Goal: Find contact information: Find contact information

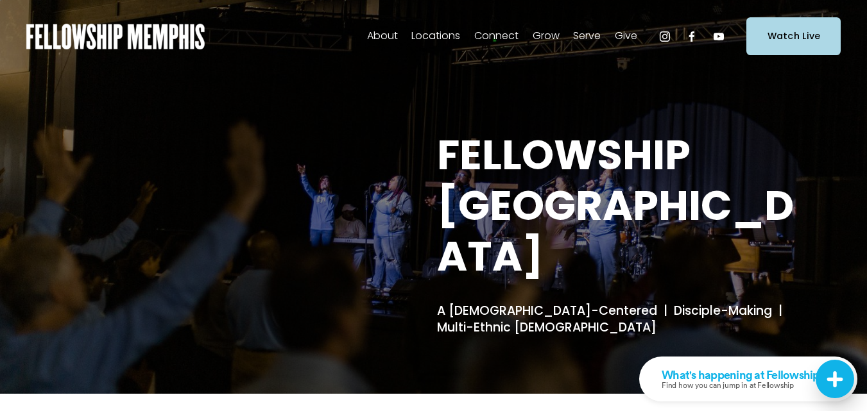
click at [440, 35] on span "Locations" at bounding box center [435, 36] width 49 height 19
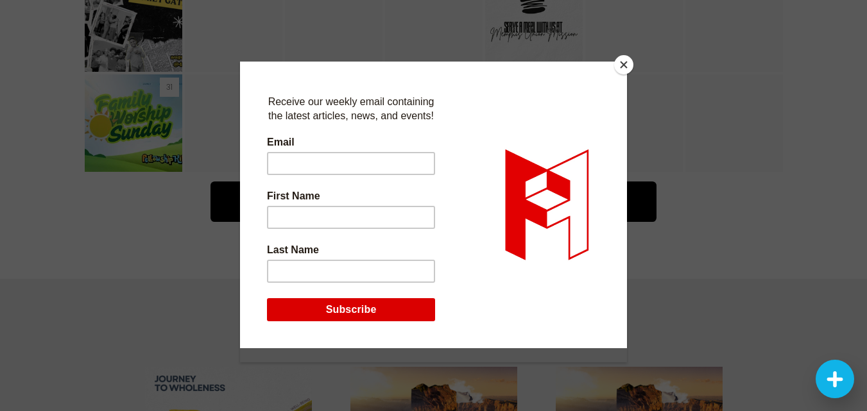
scroll to position [2516, 0]
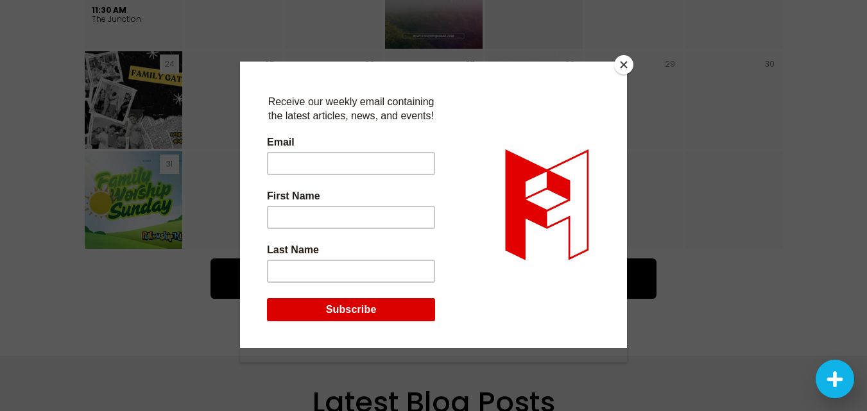
drag, startPoint x: 626, startPoint y: 64, endPoint x: 621, endPoint y: 53, distance: 12.6
click at [626, 64] on button "Close" at bounding box center [623, 64] width 19 height 19
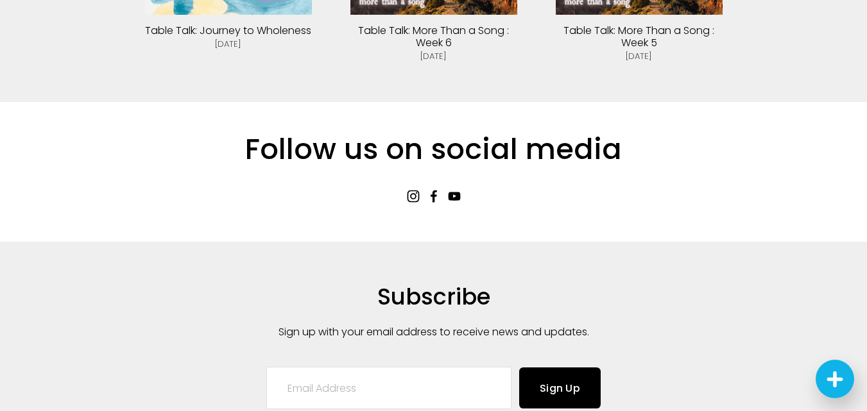
scroll to position [3187, 0]
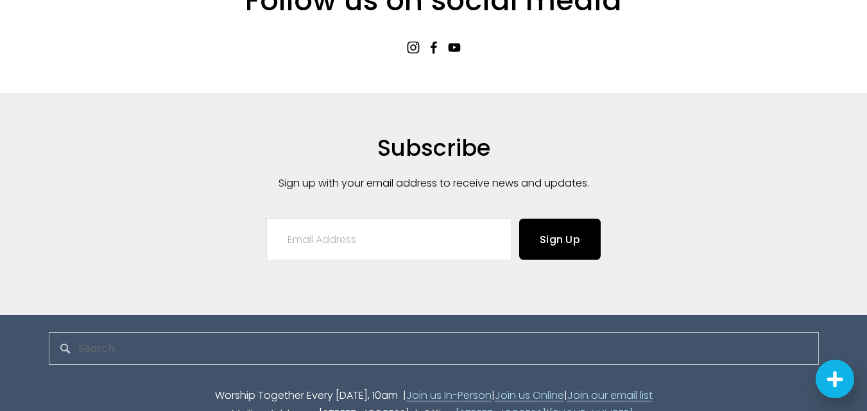
click at [444, 387] on link "Join us In-Person" at bounding box center [448, 396] width 85 height 19
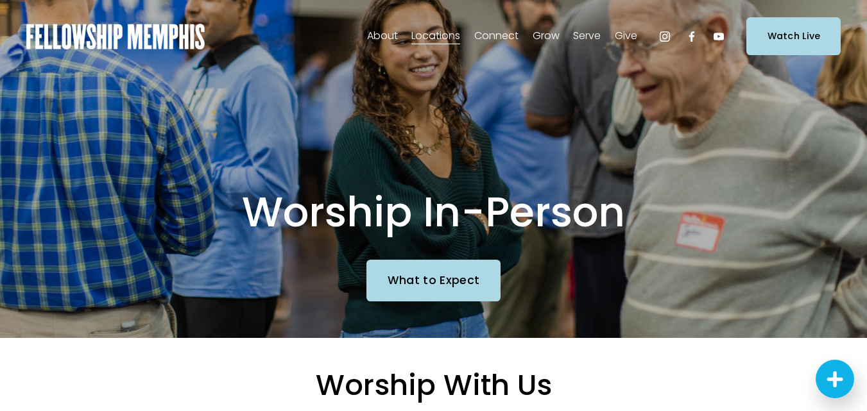
click at [0, 0] on span "Staff" at bounding box center [0, 0] width 0 height 0
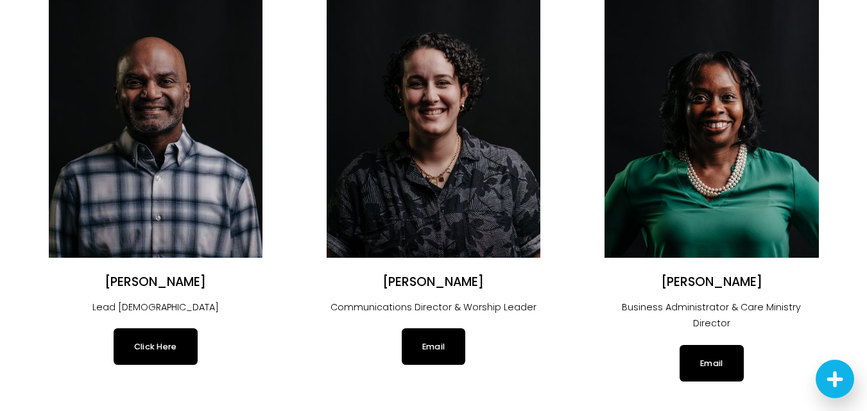
scroll to position [129, 0]
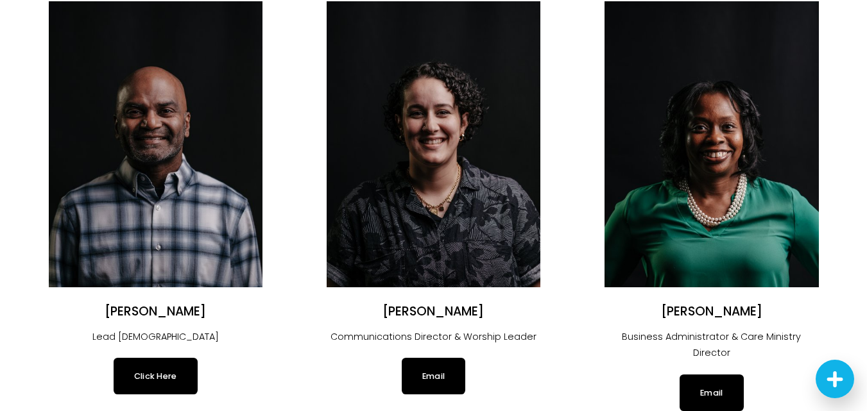
click at [174, 378] on link "Click Here" at bounding box center [156, 376] width 84 height 36
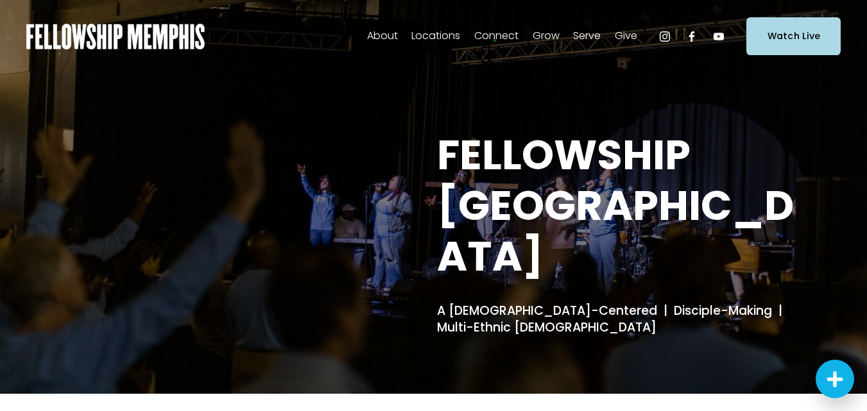
click at [0, 0] on span "Contact Us" at bounding box center [0, 0] width 0 height 0
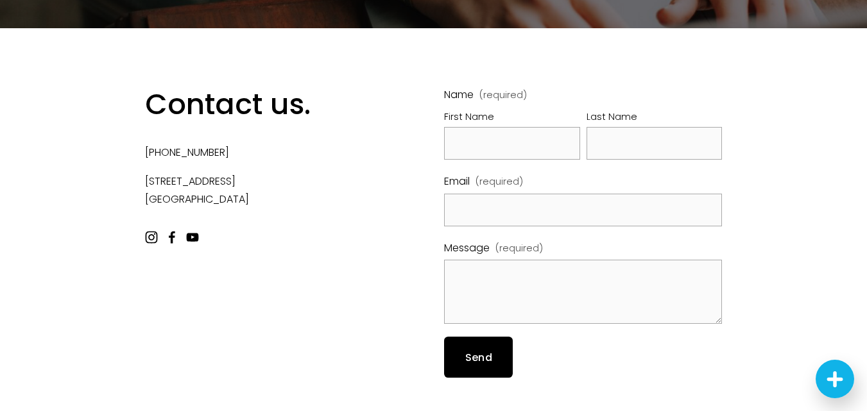
scroll to position [141, 0]
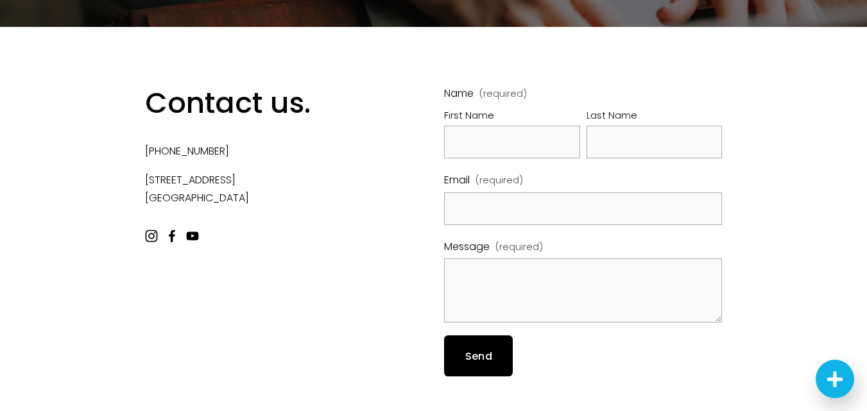
click at [172, 236] on use "Facebook" at bounding box center [172, 236] width 6 height 12
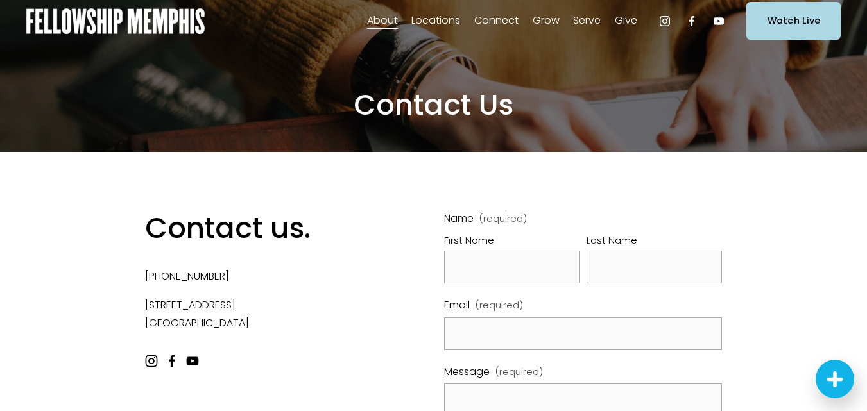
scroll to position [0, 0]
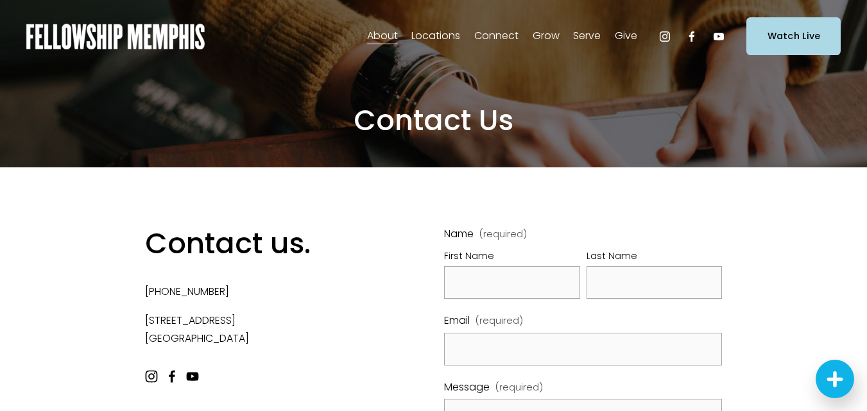
click at [0, 0] on span "Our DNA" at bounding box center [0, 0] width 0 height 0
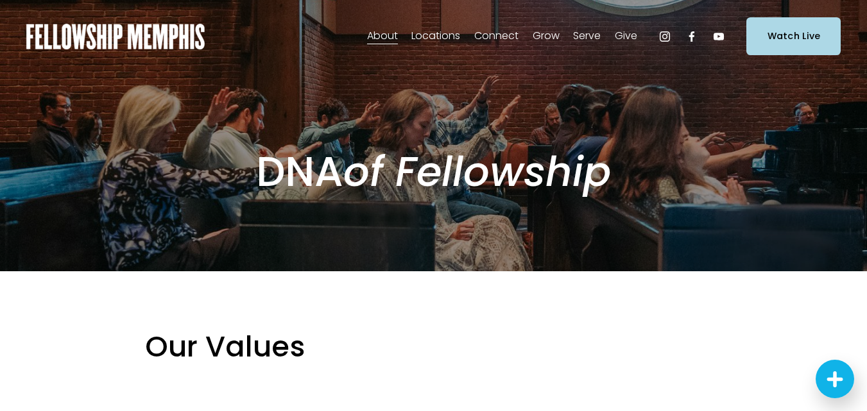
click at [0, 0] on span "Staff" at bounding box center [0, 0] width 0 height 0
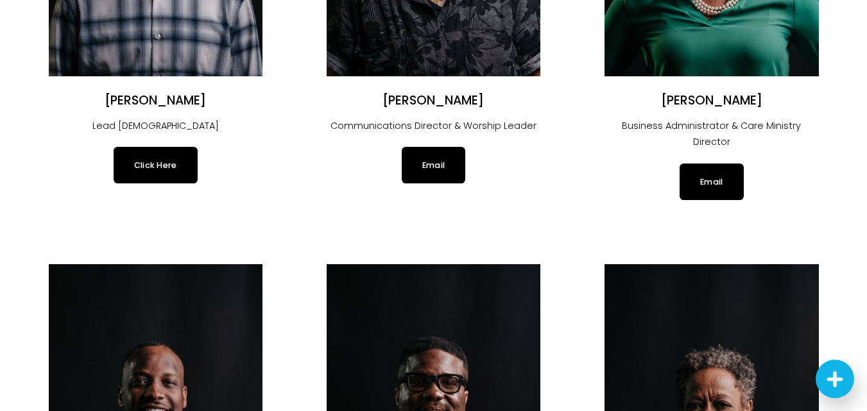
scroll to position [334, 0]
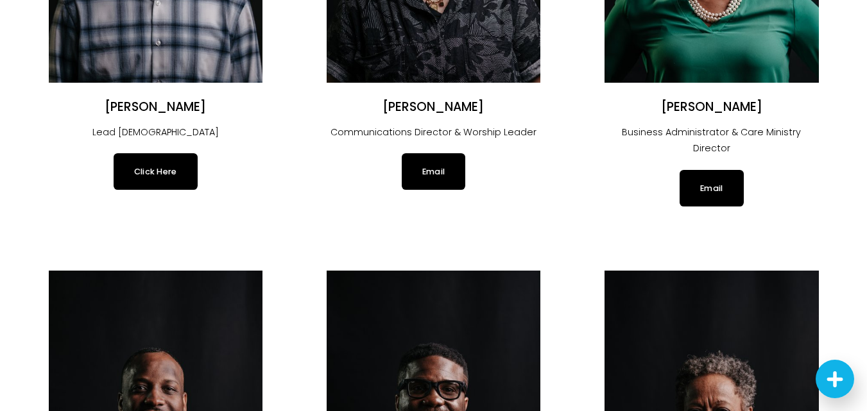
click at [159, 170] on link "Click Here" at bounding box center [156, 171] width 84 height 36
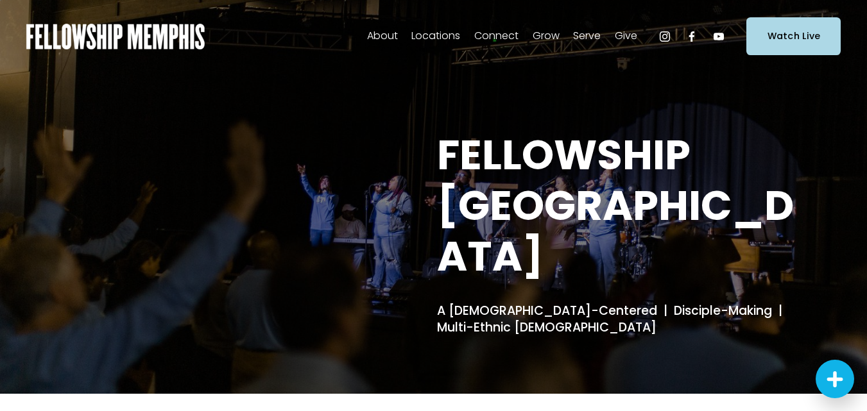
click at [0, 0] on span "Staff" at bounding box center [0, 0] width 0 height 0
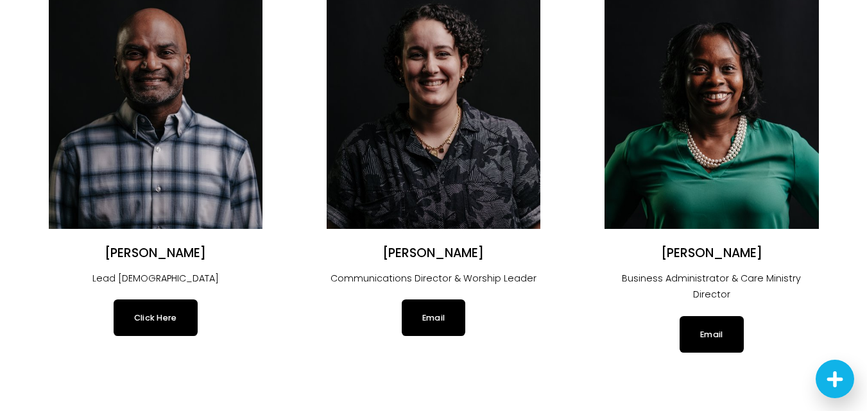
scroll to position [346, 0]
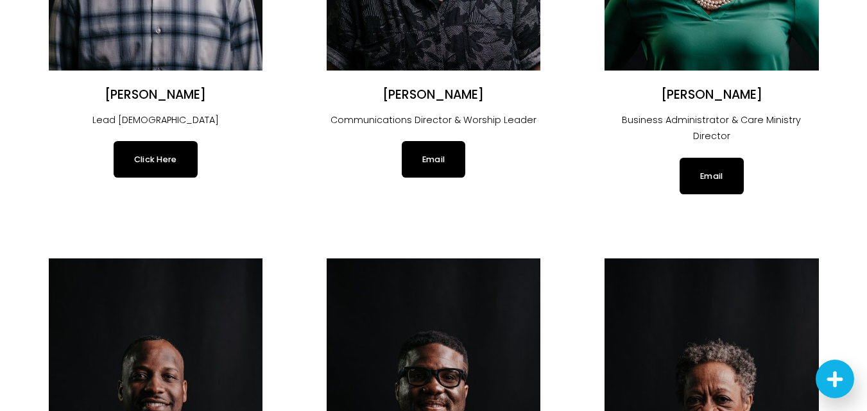
click at [431, 158] on link "Email" at bounding box center [434, 159] width 64 height 36
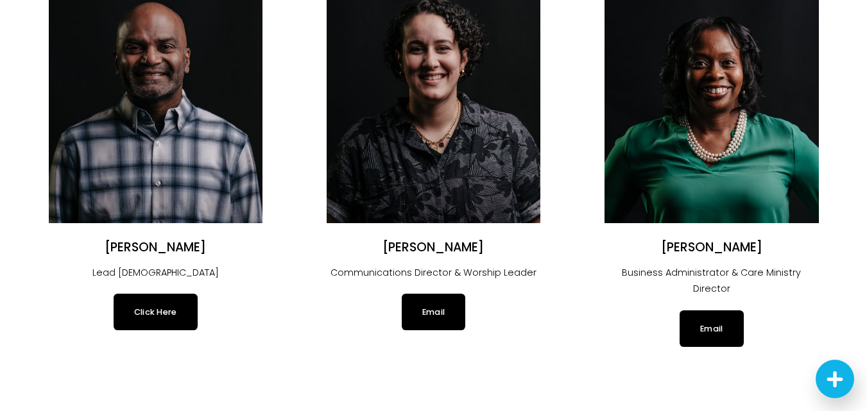
scroll to position [281, 0]
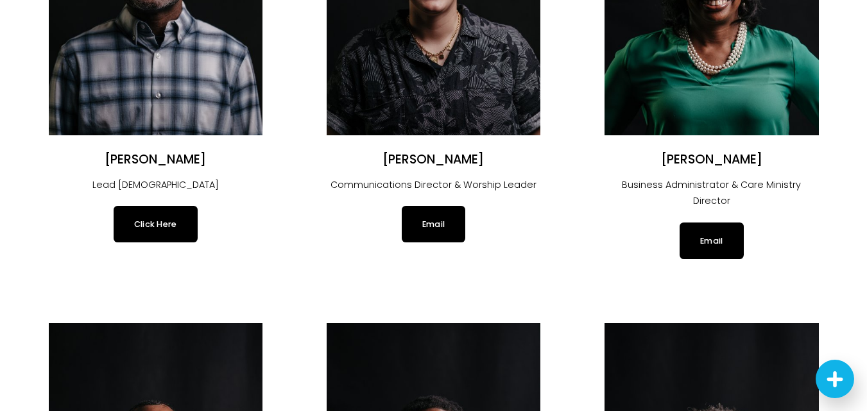
click at [709, 223] on link "Email" at bounding box center [712, 241] width 64 height 36
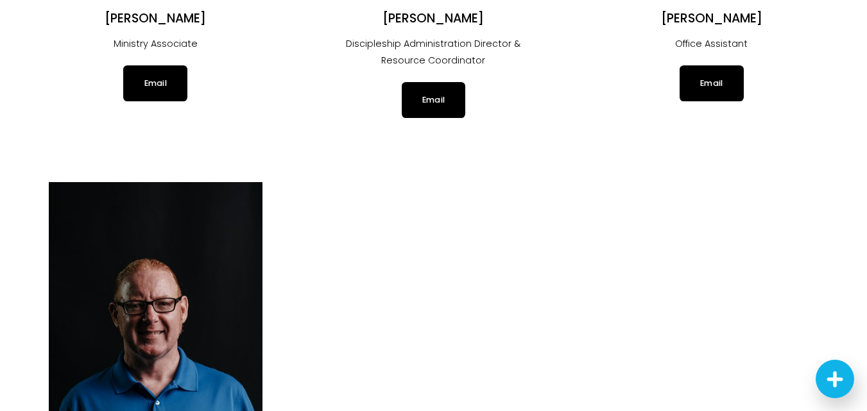
scroll to position [1330, 0]
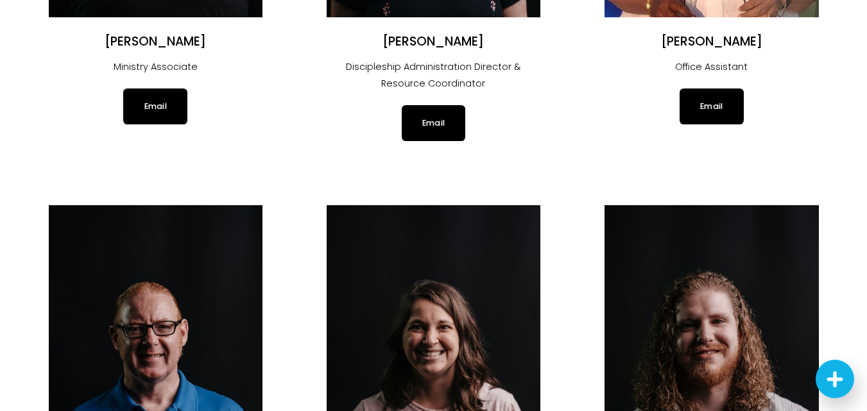
click at [712, 90] on link "Email" at bounding box center [712, 107] width 64 height 36
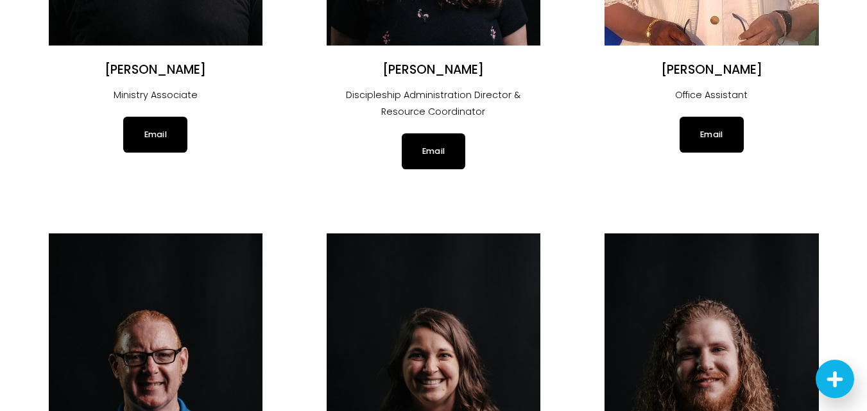
scroll to position [1287, 0]
